Goal: Find contact information: Find contact information

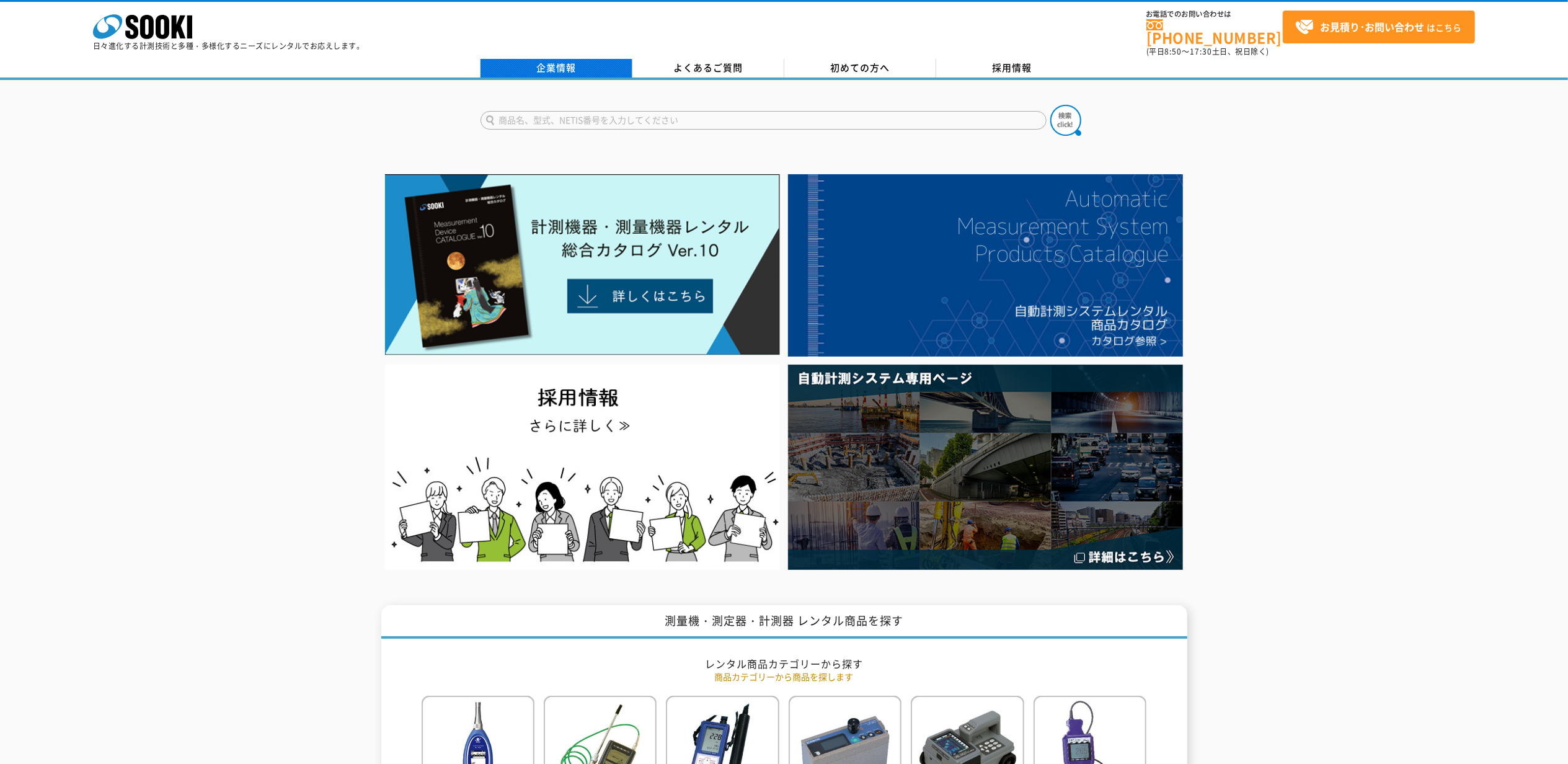
click at [573, 60] on link "企業情報" at bounding box center [556, 68] width 152 height 19
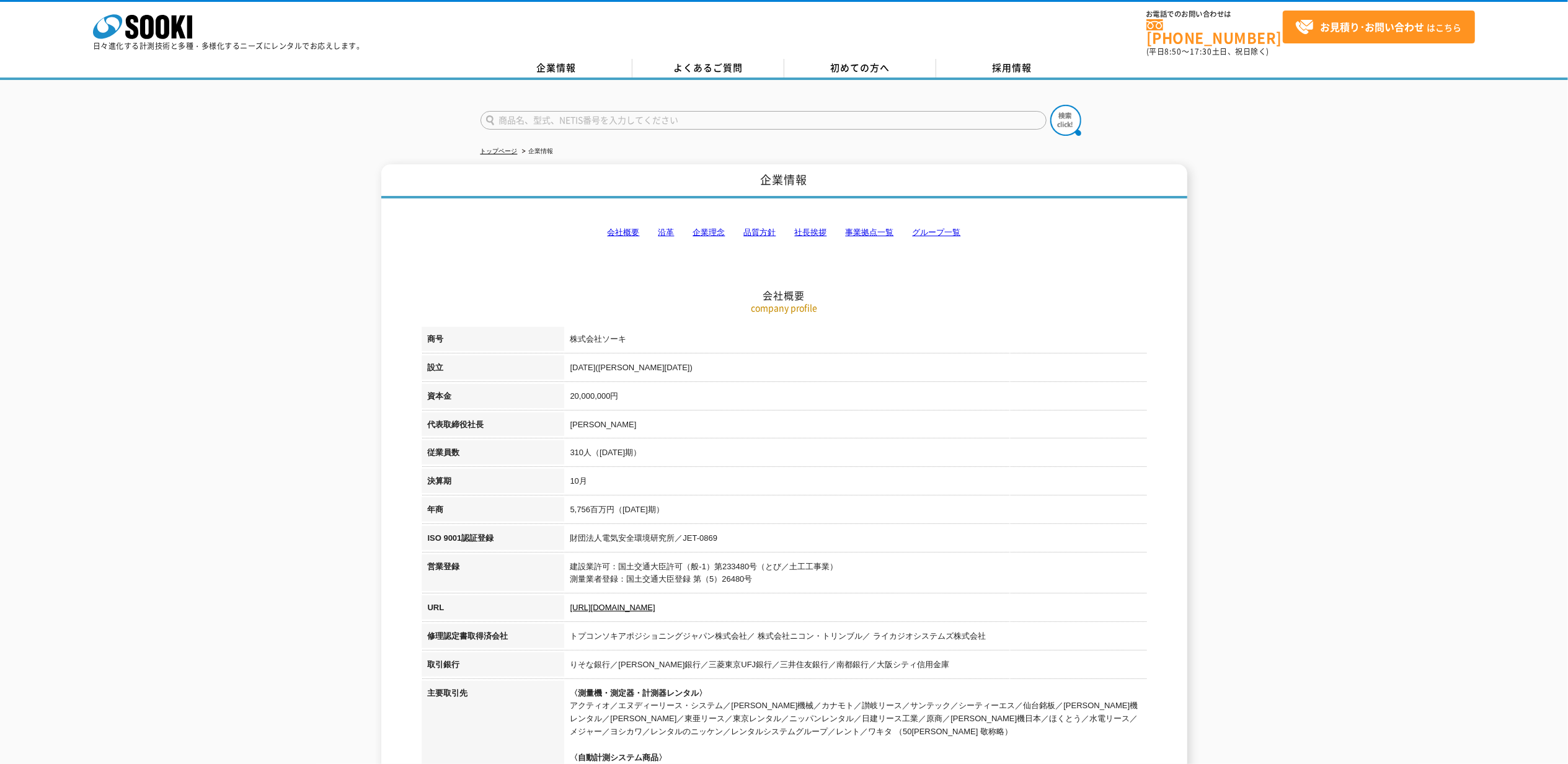
click at [875, 227] on link "事業拠点一覧" at bounding box center [869, 231] width 48 height 9
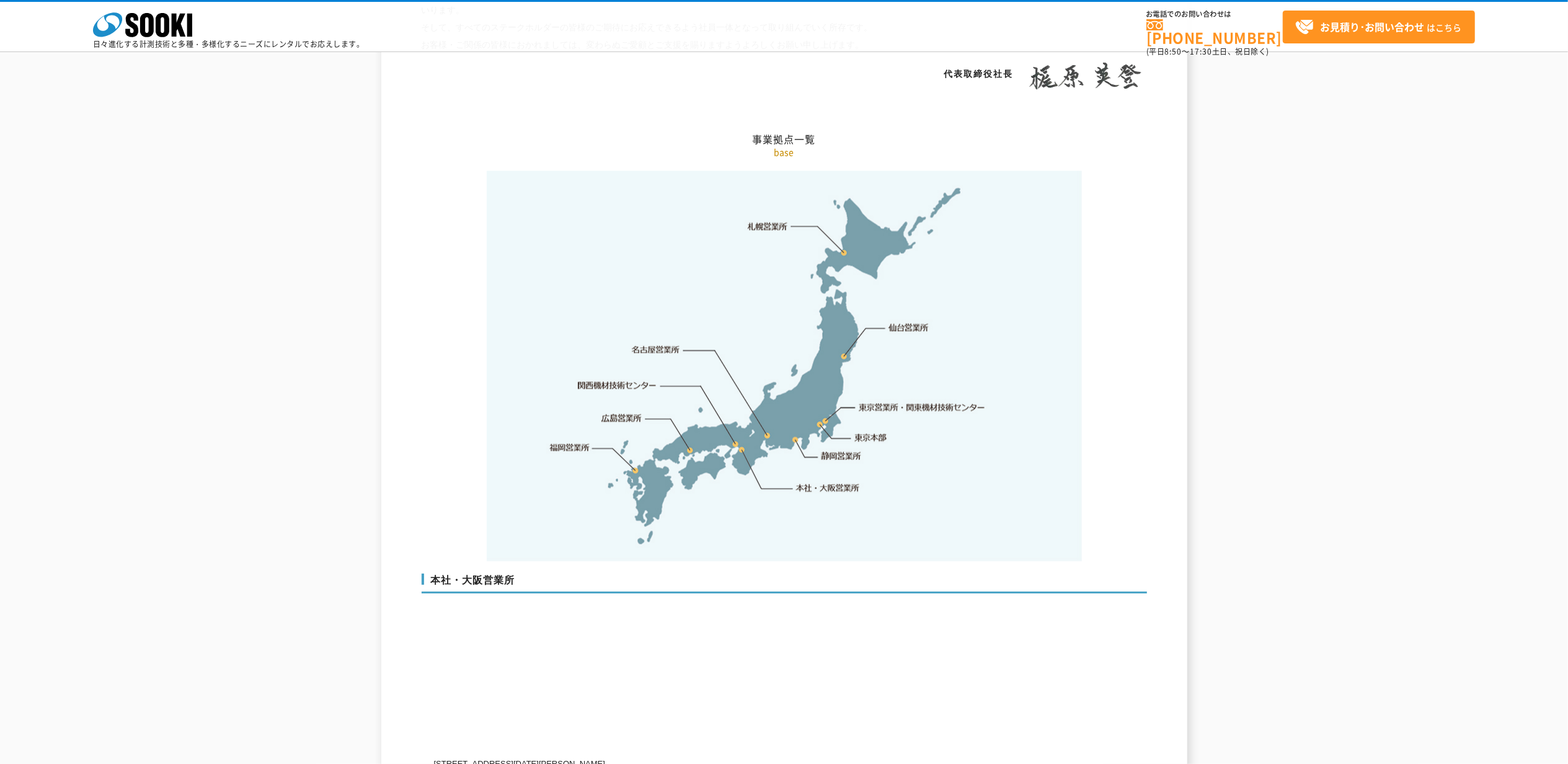
scroll to position [2489, 0]
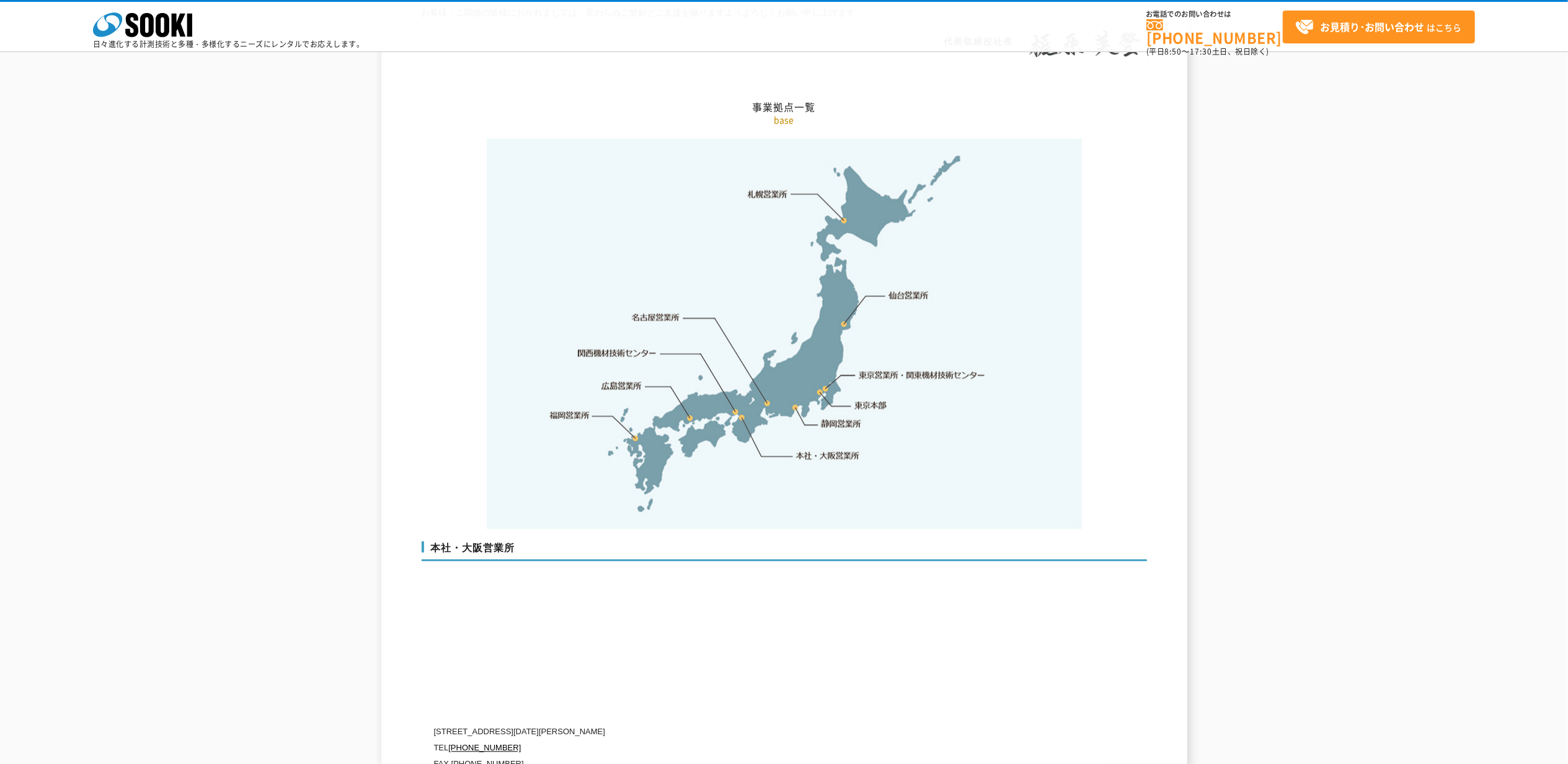
click at [871, 399] on link "東京本部" at bounding box center [870, 405] width 32 height 12
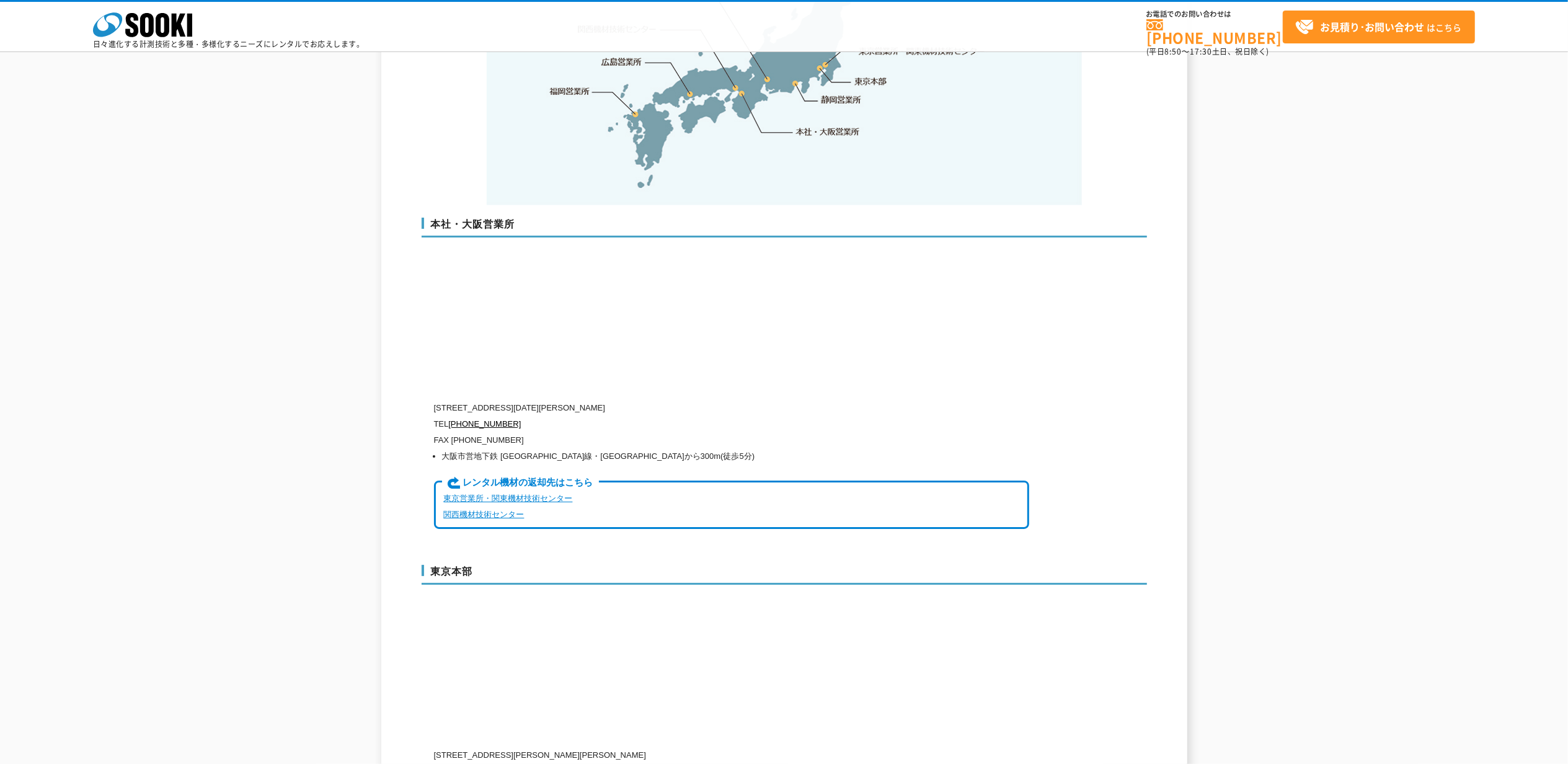
scroll to position [2807, 0]
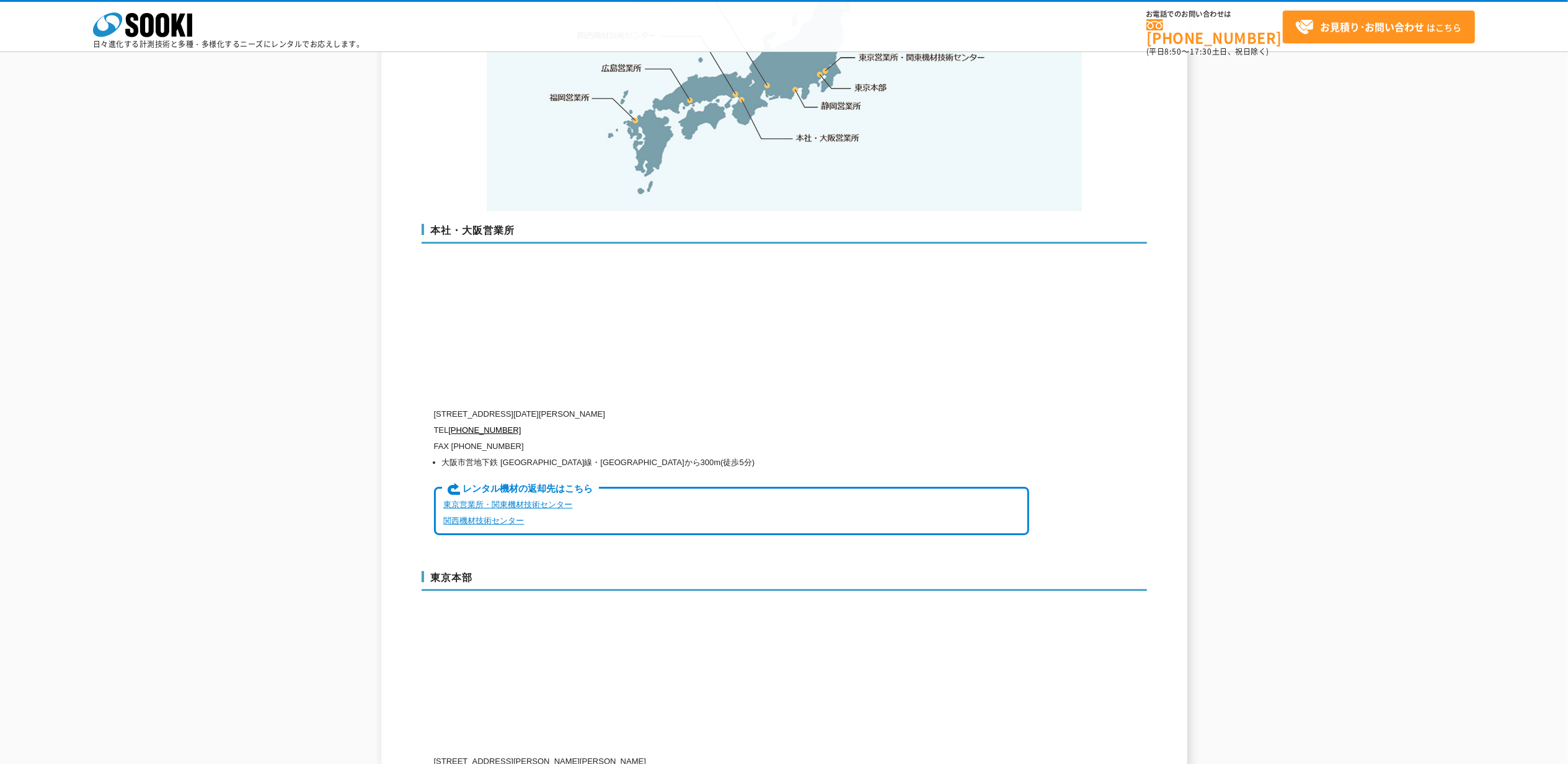
click at [543, 500] on link "東京営業所・関東機材技術センター" at bounding box center [508, 504] width 129 height 9
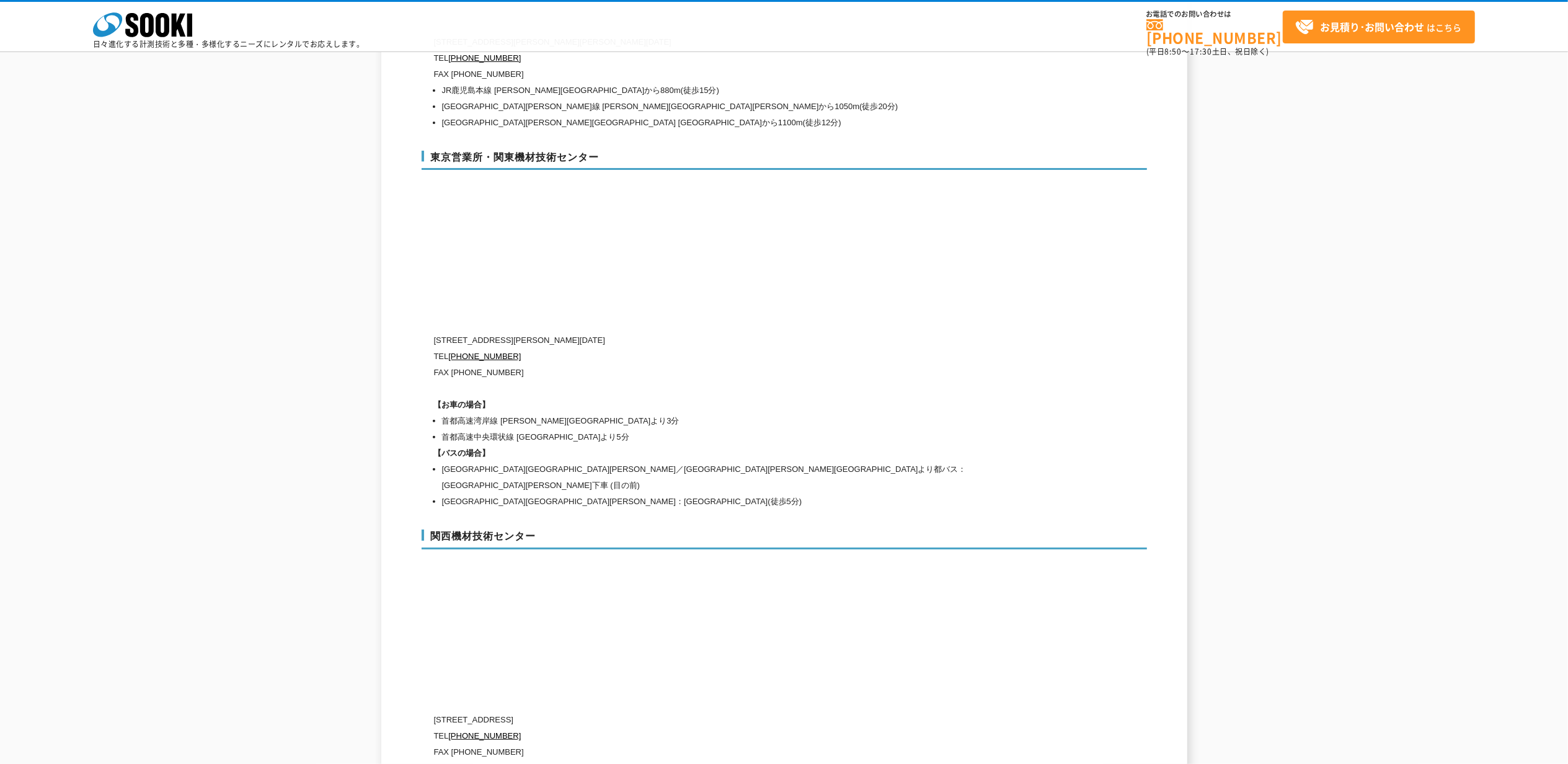
scroll to position [4987, 0]
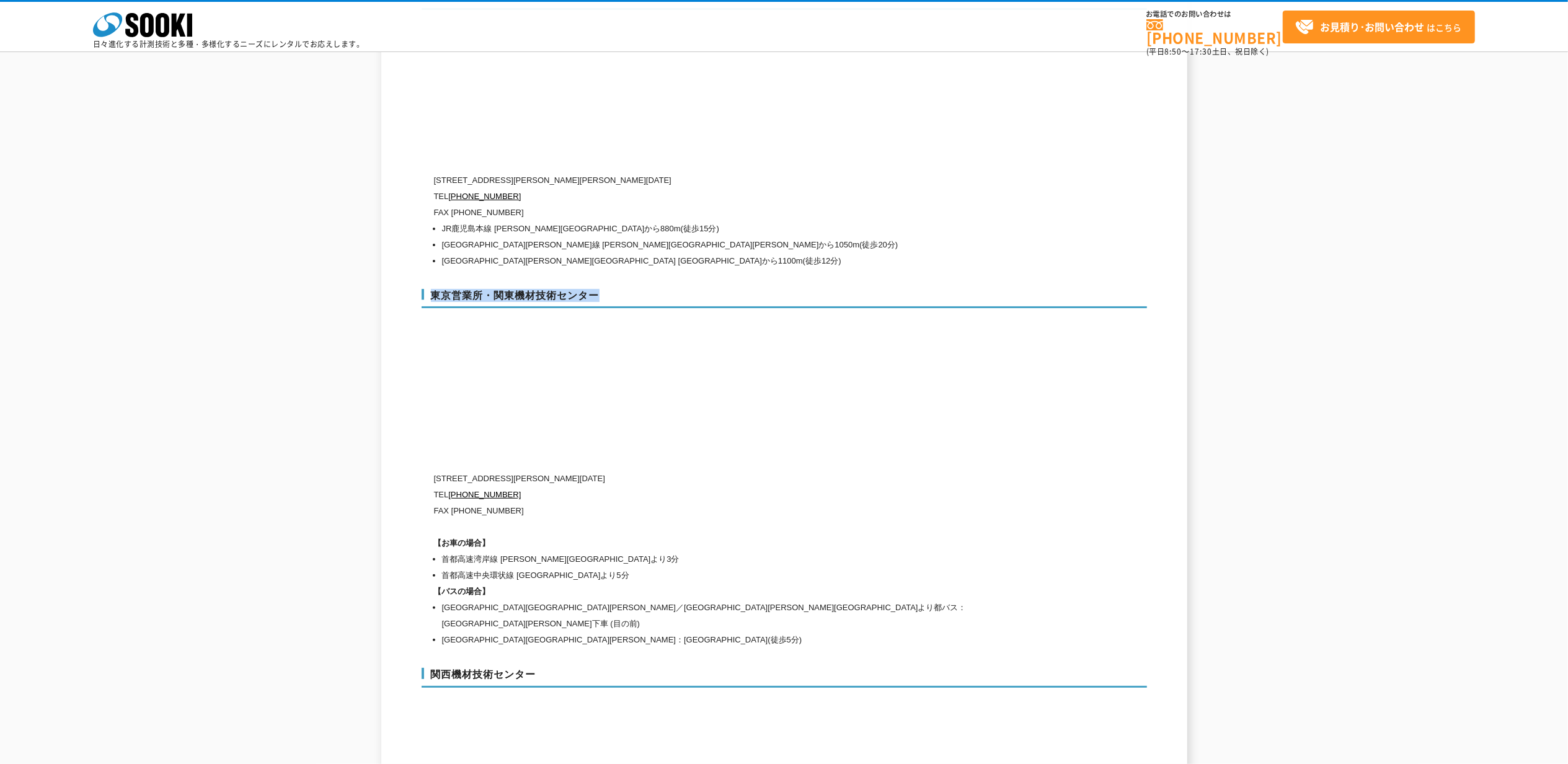
drag, startPoint x: 429, startPoint y: 261, endPoint x: 632, endPoint y: 269, distance: 203.2
click at [632, 289] on h3 "東京営業所・関東機材技術センター" at bounding box center [784, 299] width 726 height 20
copy h3 "東京営業所・関東機材技術センター"
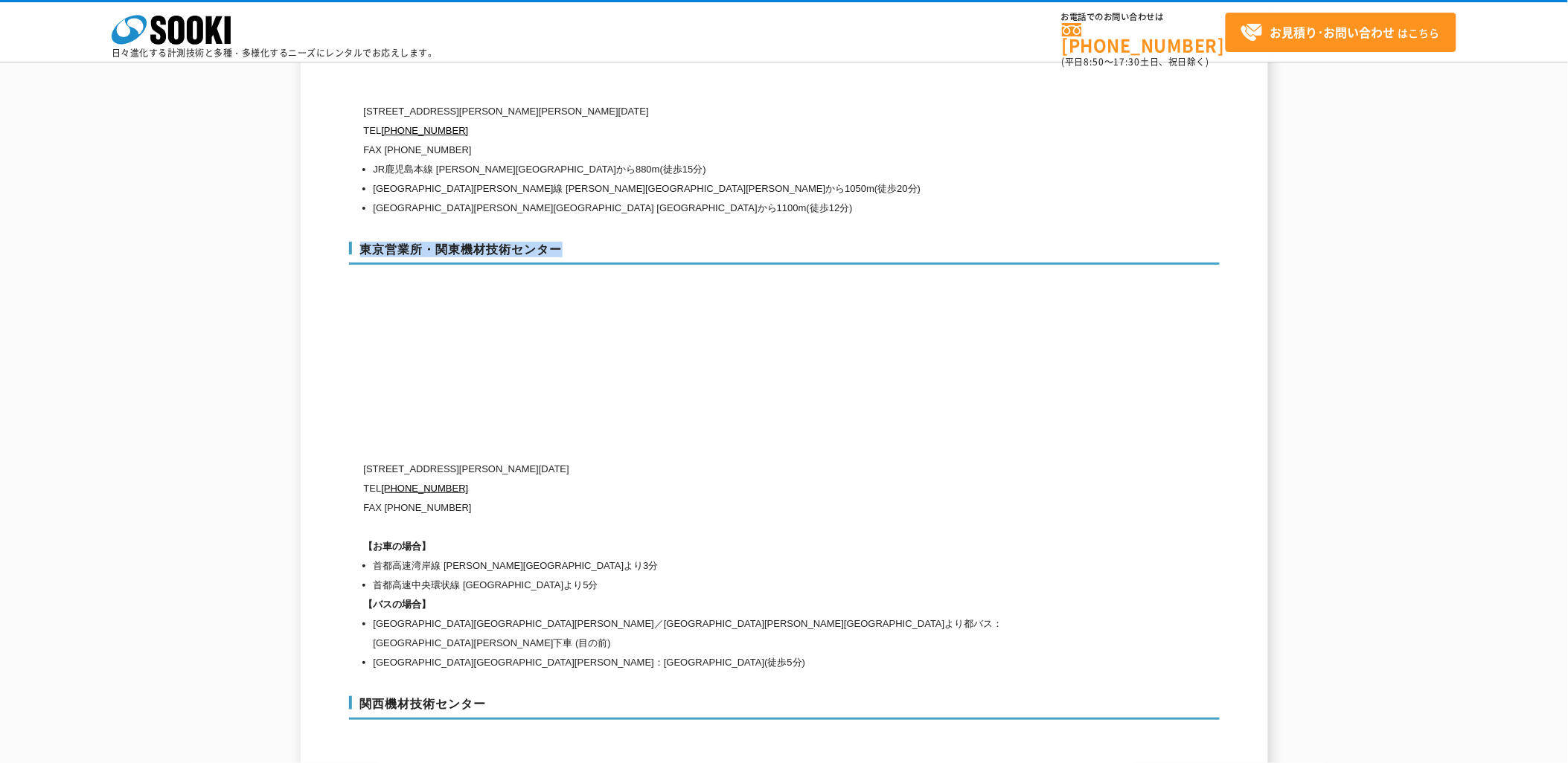
scroll to position [6133, 0]
